Goal: Task Accomplishment & Management: Complete application form

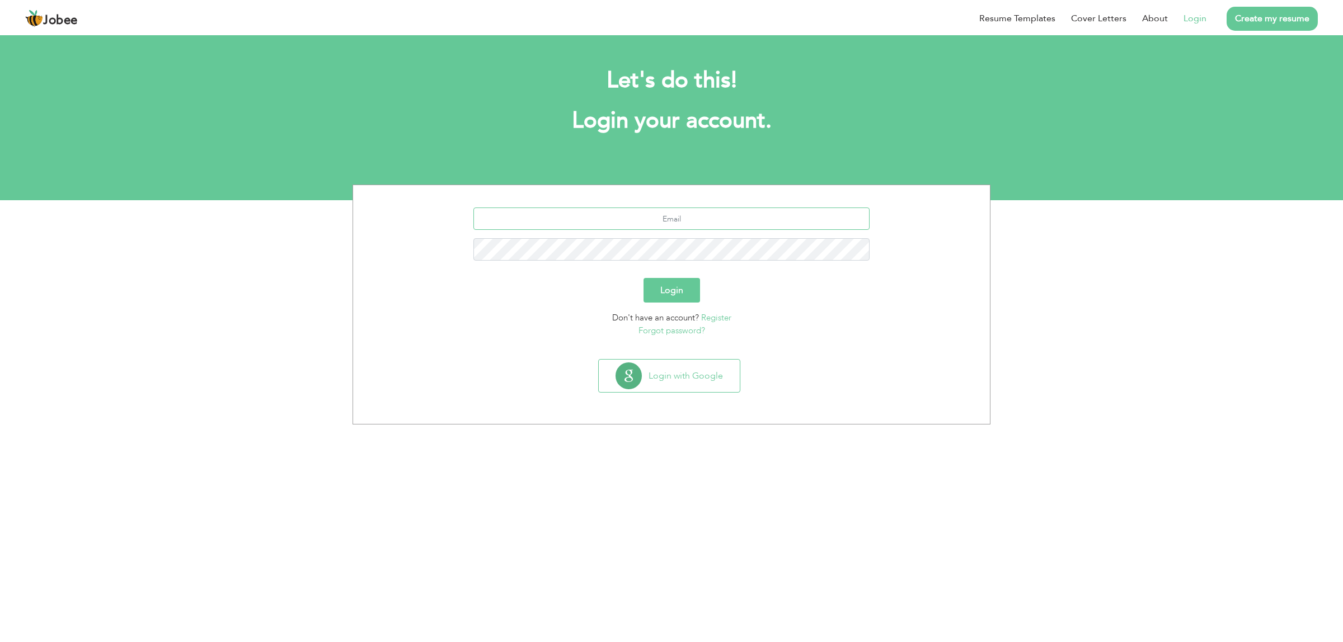
click at [684, 228] on input "text" at bounding box center [671, 219] width 397 height 22
type input "[EMAIL_ADDRESS][DOMAIN_NAME]"
click at [643, 278] on button "Login" at bounding box center [671, 290] width 57 height 25
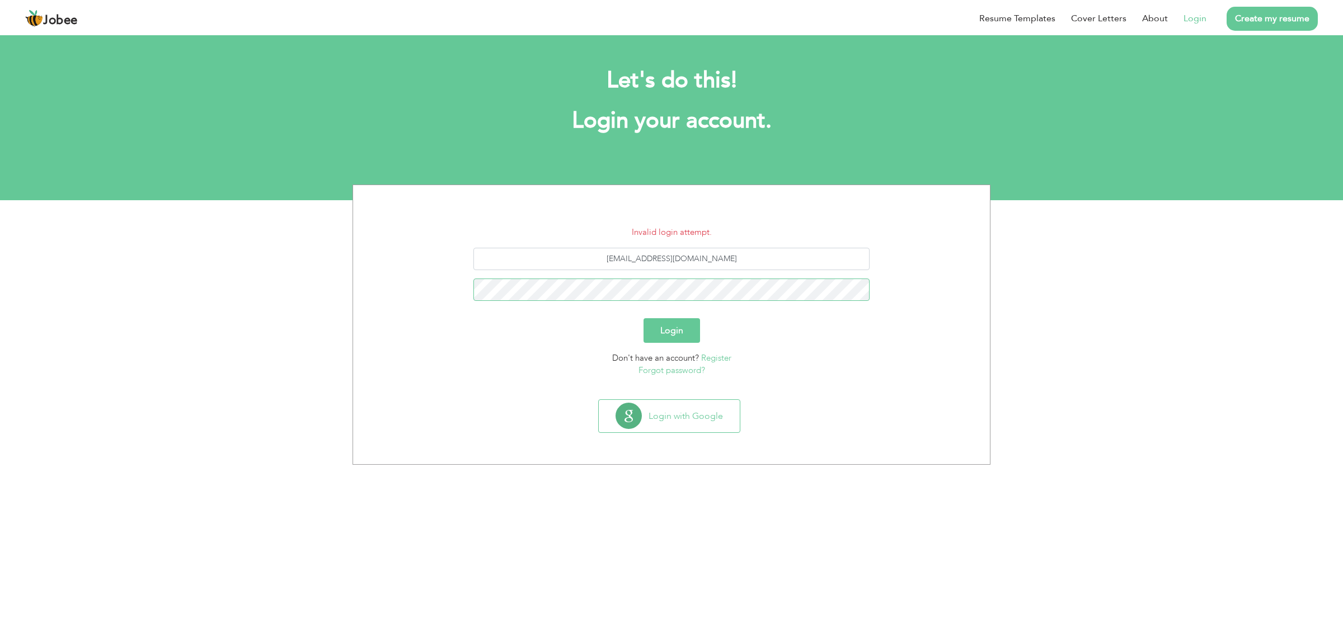
click at [643, 318] on button "Login" at bounding box center [671, 330] width 57 height 25
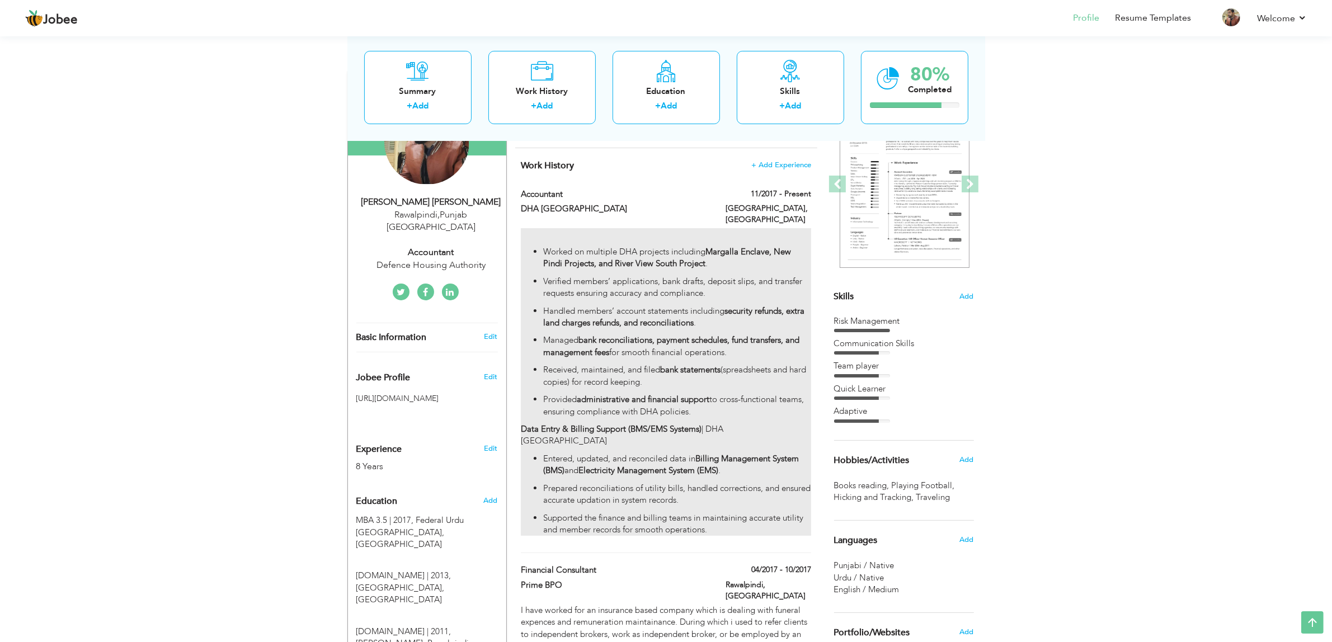
click at [765, 246] on strong "Margalla Enclave, New Pindi Projects, and River View South Project" at bounding box center [667, 257] width 248 height 23
type input "Accountant"
type input "DHA [GEOGRAPHIC_DATA]"
type input "11/2017"
type input "[GEOGRAPHIC_DATA]"
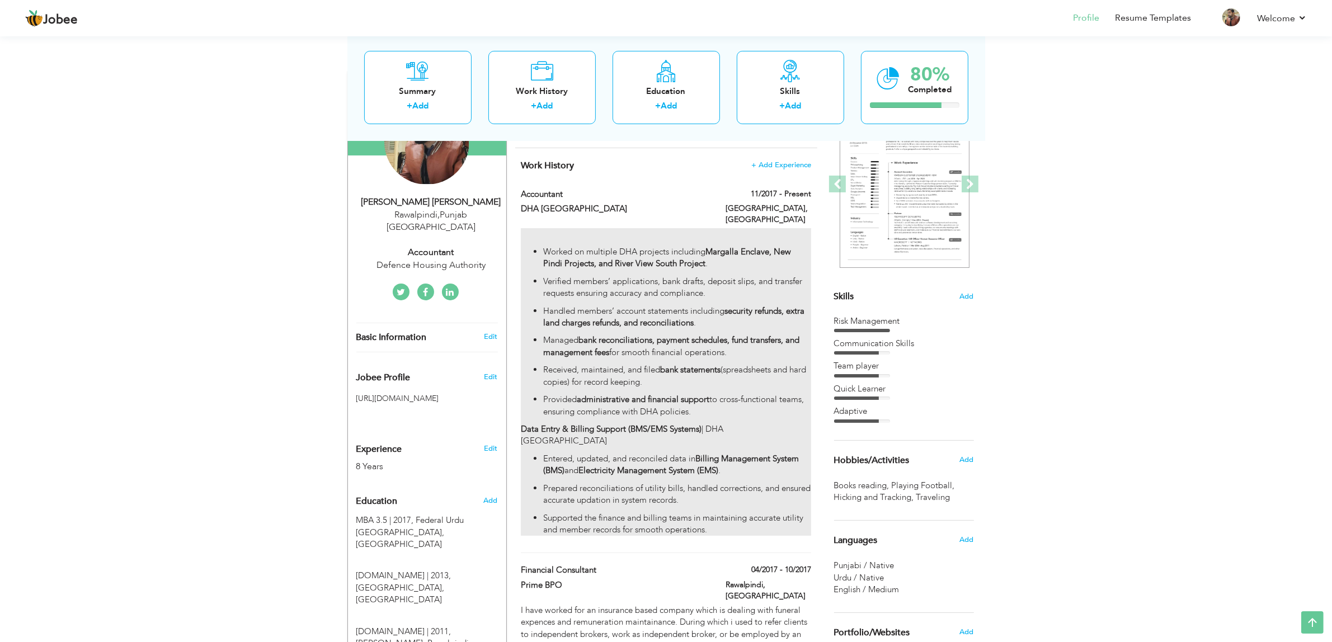
type input "[GEOGRAPHIC_DATA]"
checkbox input "true"
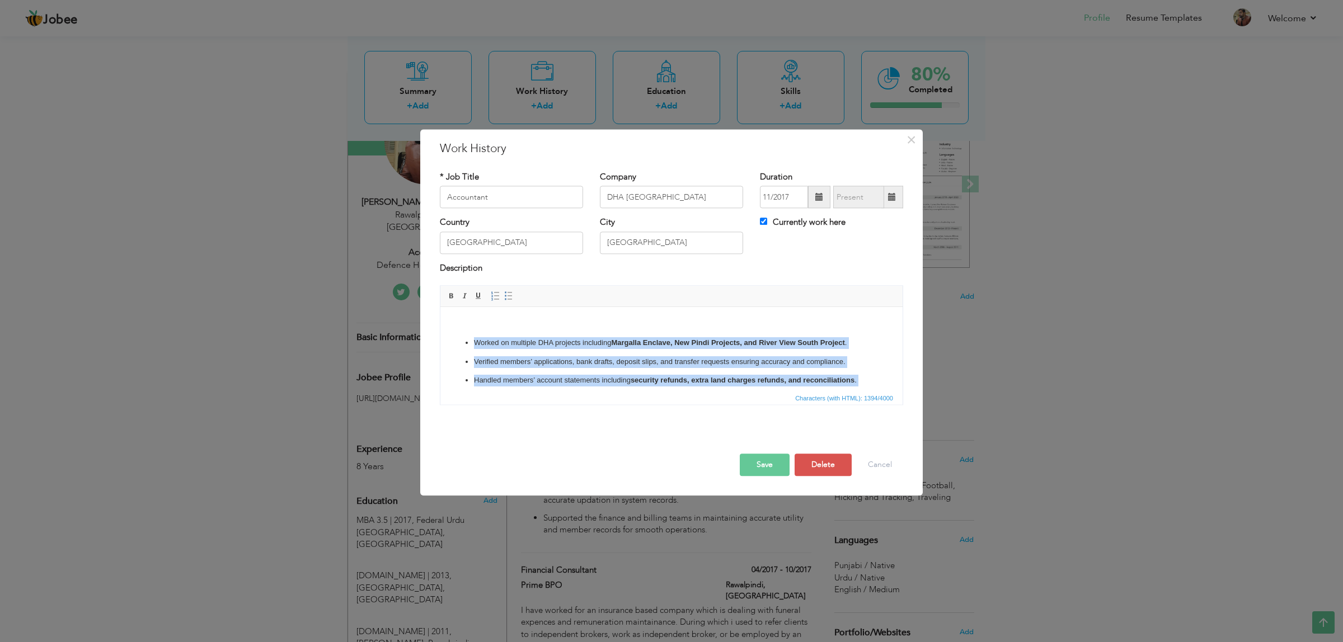
scroll to position [174, 0]
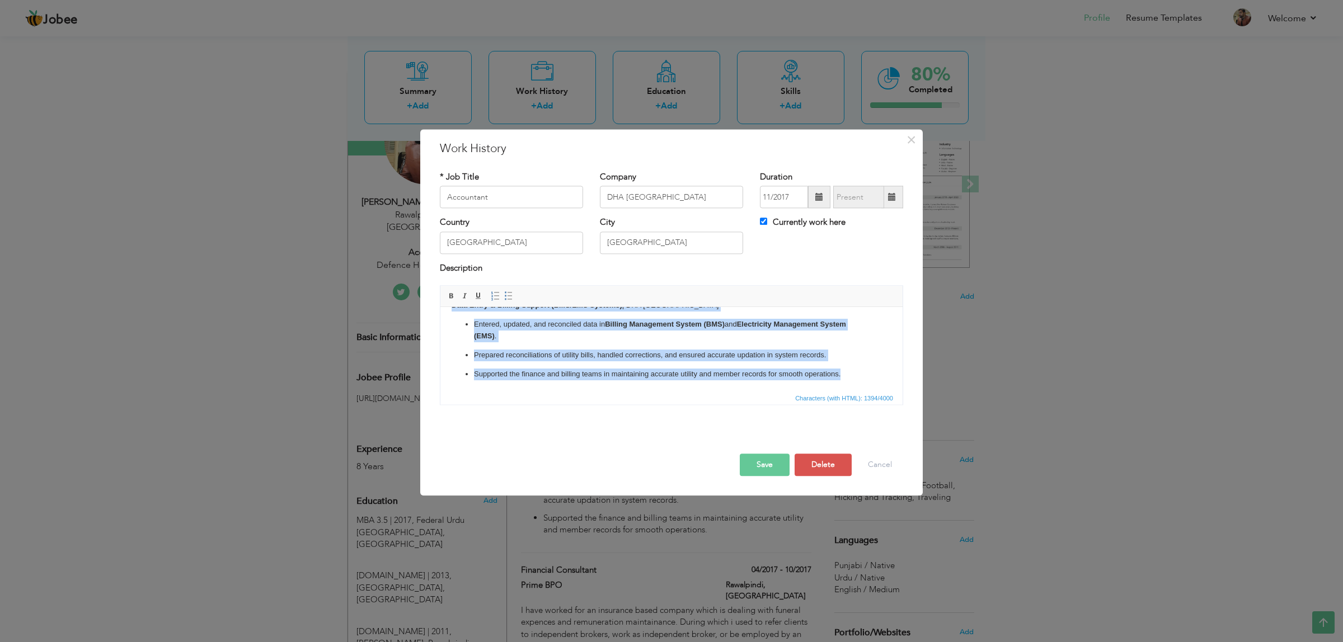
drag, startPoint x: 463, startPoint y: 338, endPoint x: 1341, endPoint y: 923, distance: 1055.5
click at [897, 391] on html "​​​​ Worked on multiple DHA projects including Margalla Enclave, New Pindi Proj…" at bounding box center [671, 268] width 462 height 246
copy body "Loremi do sitametc ADI elitsedd eiusmodte Incididu Utlabor, Etd Magna Aliquaen,…"
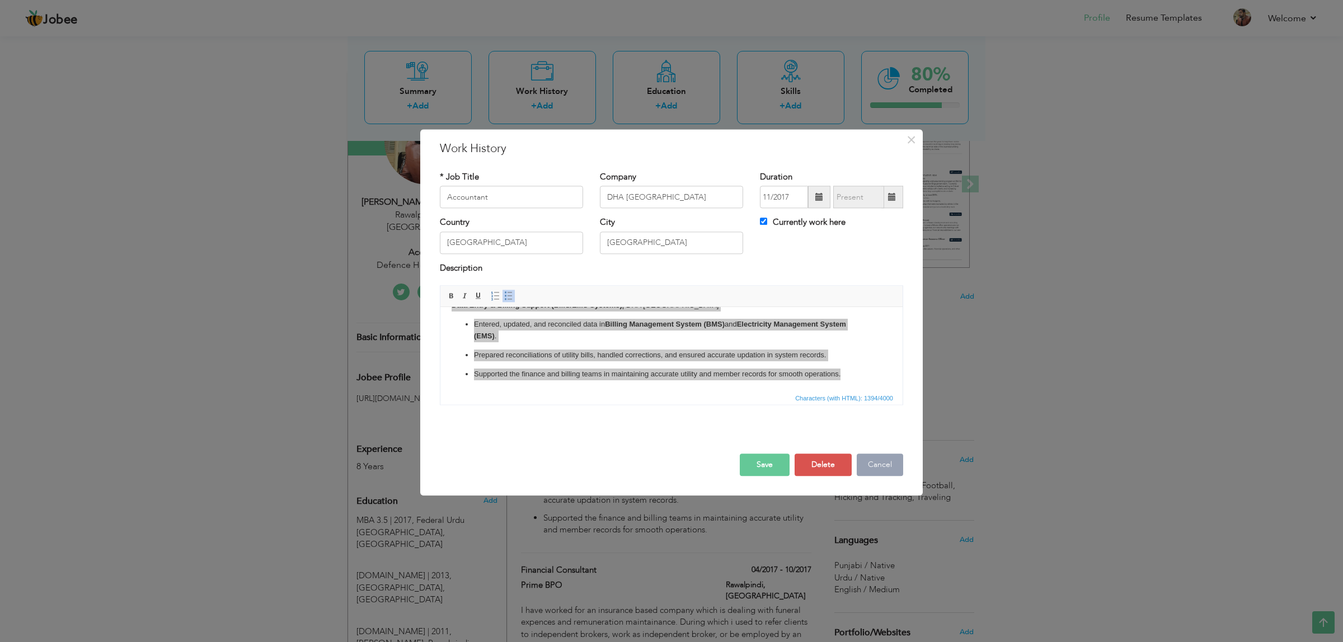
click at [873, 468] on button "Cancel" at bounding box center [879, 465] width 46 height 22
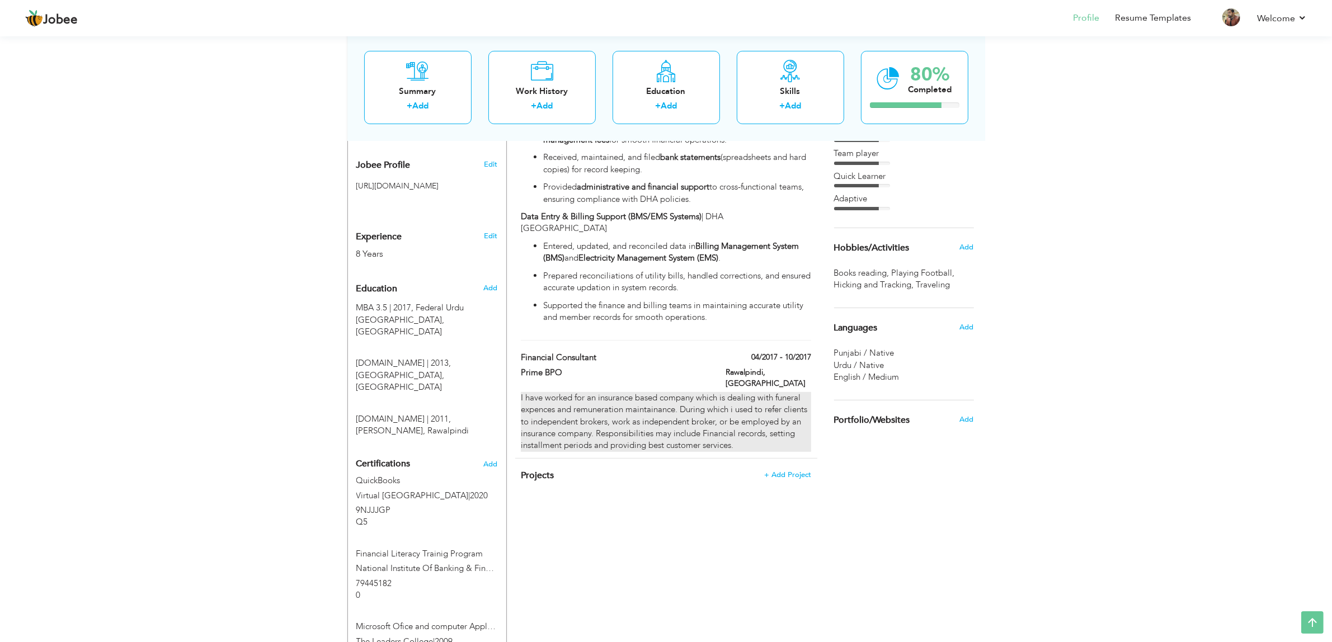
scroll to position [420, 0]
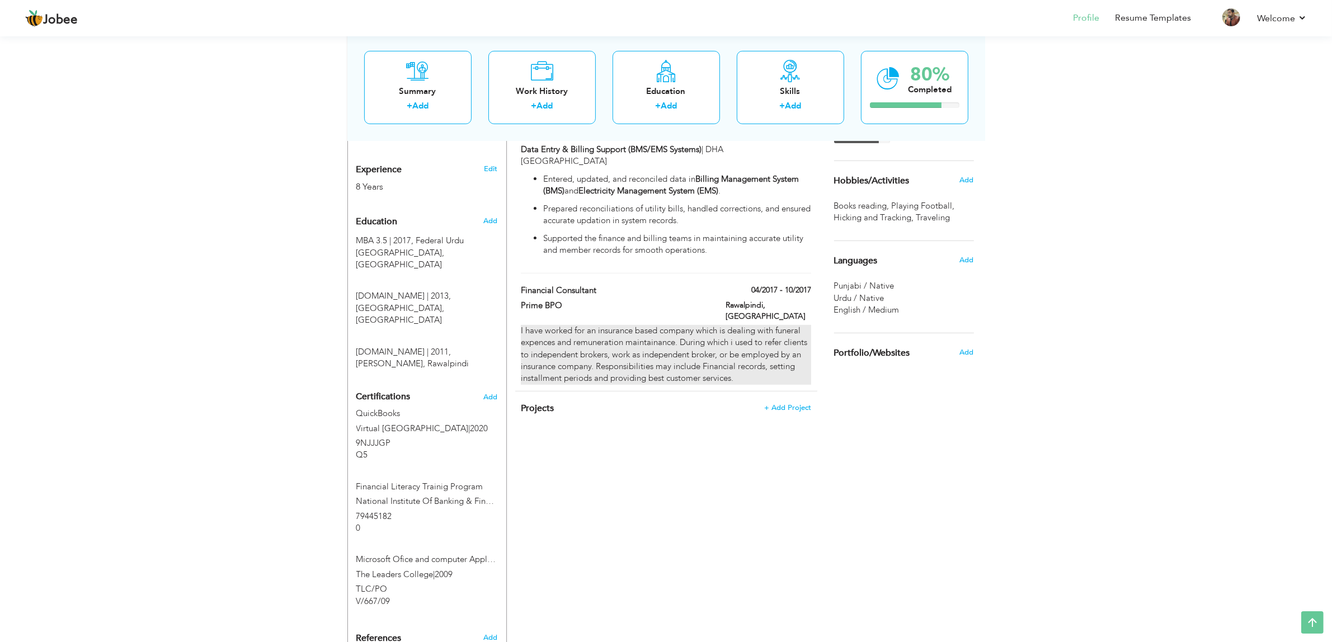
click at [765, 337] on div "I have worked for an insurance based company which is dealing with funeral expe…" at bounding box center [666, 355] width 290 height 60
type input "Financial Consultant"
type input "Prime BPO"
type input "04/2017"
type input "10/2017"
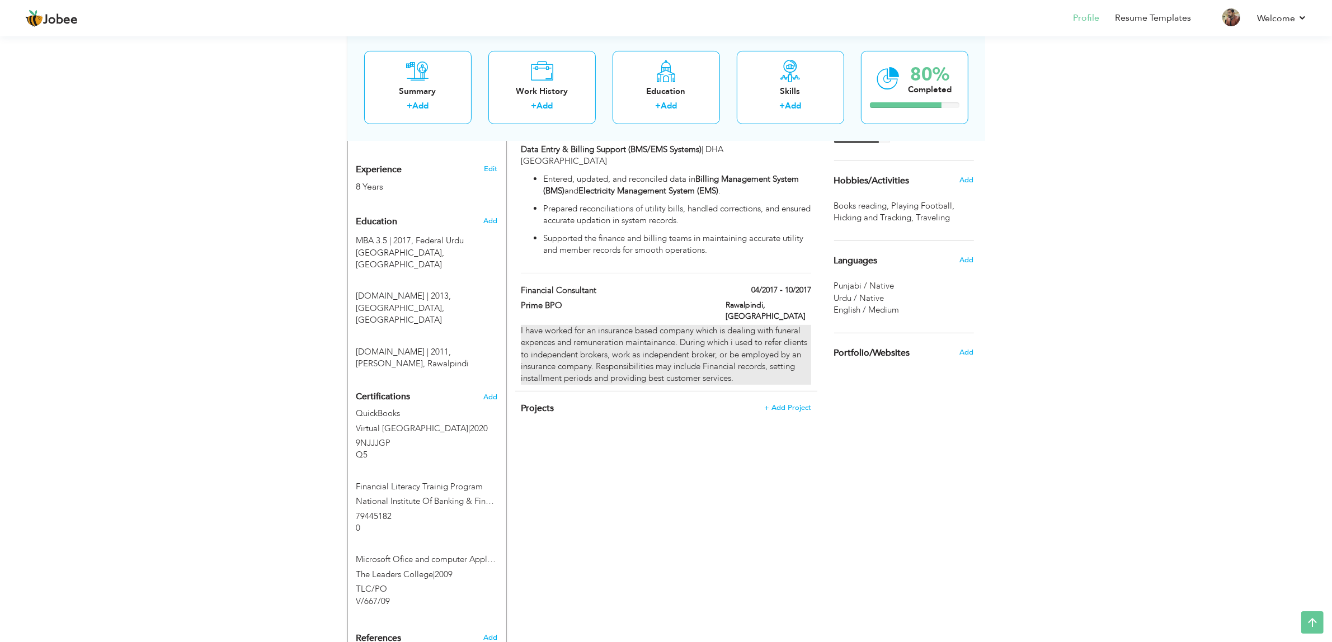
type input "Rawalpindi"
checkbox input "false"
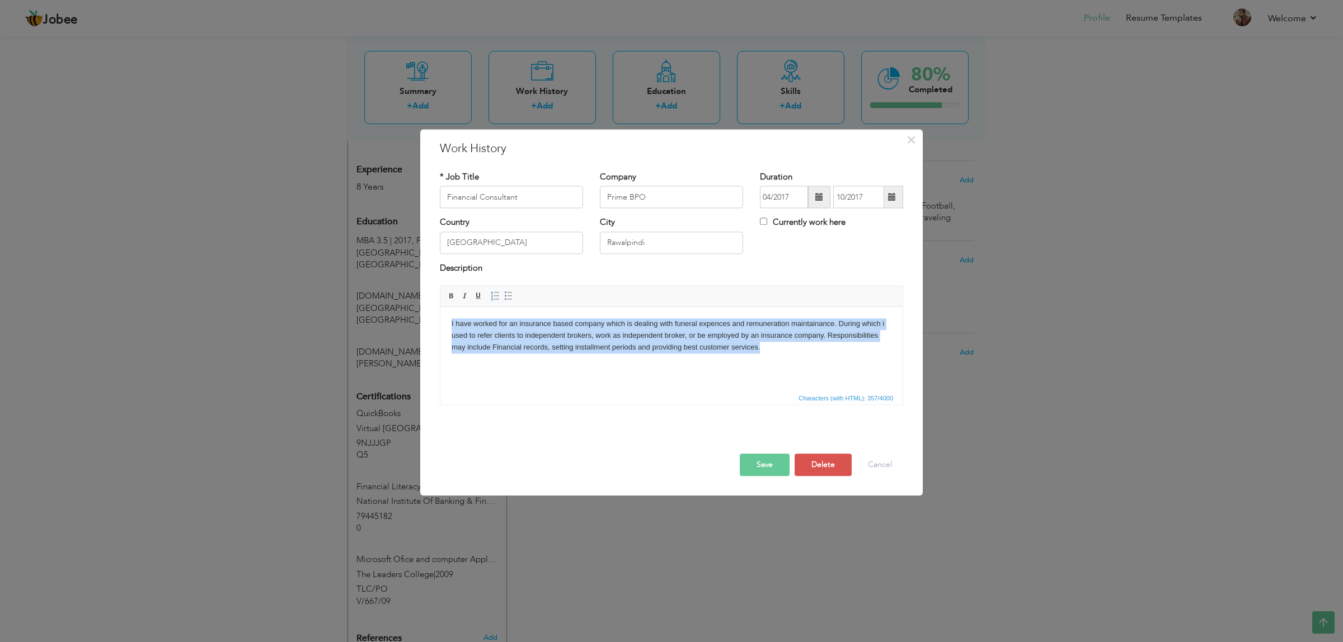
drag, startPoint x: 450, startPoint y: 323, endPoint x: 837, endPoint y: 373, distance: 390.4
click at [837, 364] on html "I have worked for an insurance based company which is dealing with funeral expe…" at bounding box center [671, 335] width 462 height 57
copy body "I have worked for an insurance based company which is dealing with funeral expe…"
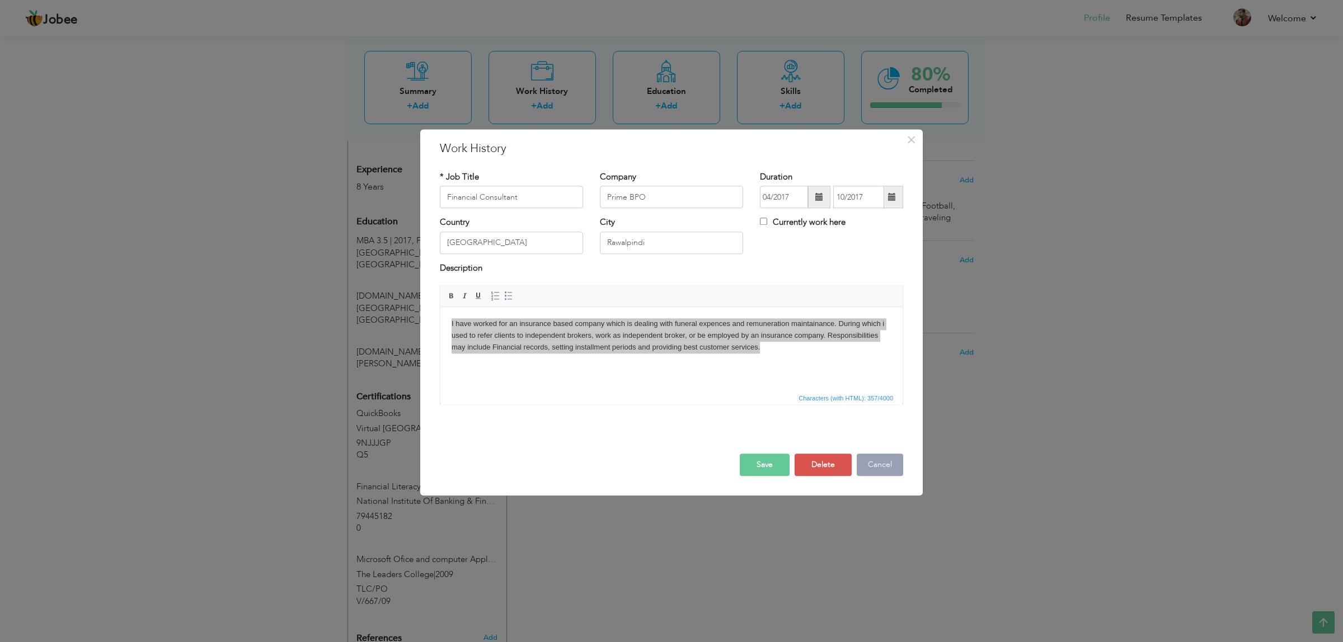
click at [877, 468] on button "Cancel" at bounding box center [879, 465] width 46 height 22
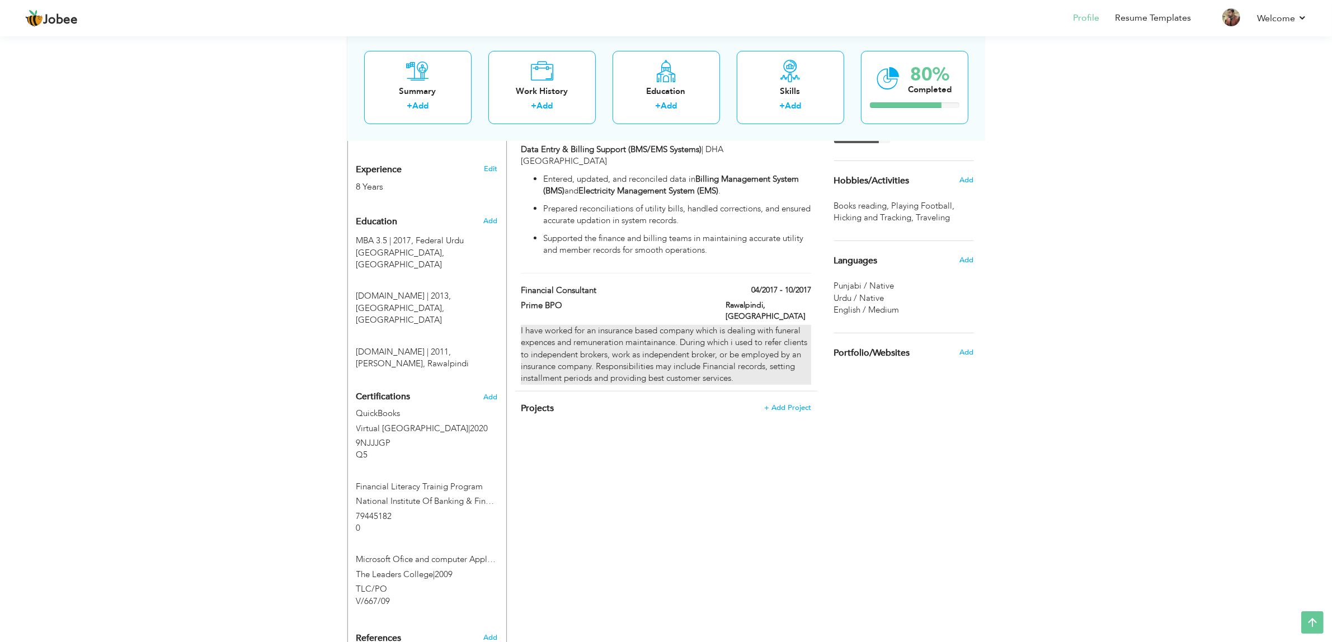
scroll to position [487, 0]
